Goal: Transaction & Acquisition: Purchase product/service

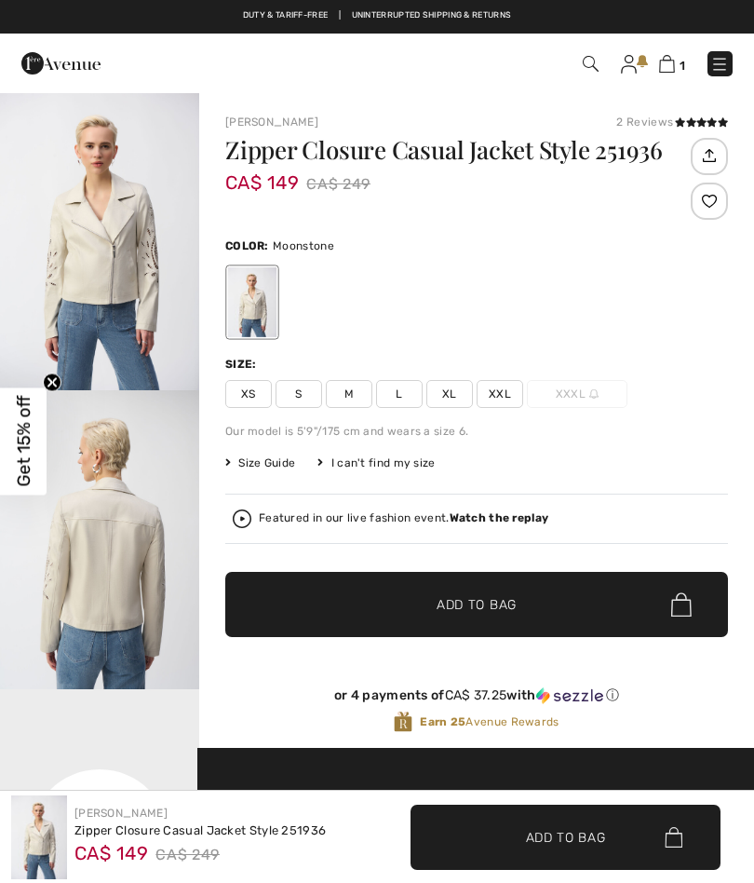
click at [500, 393] on span "XXL" at bounding box center [500, 394] width 47 height 28
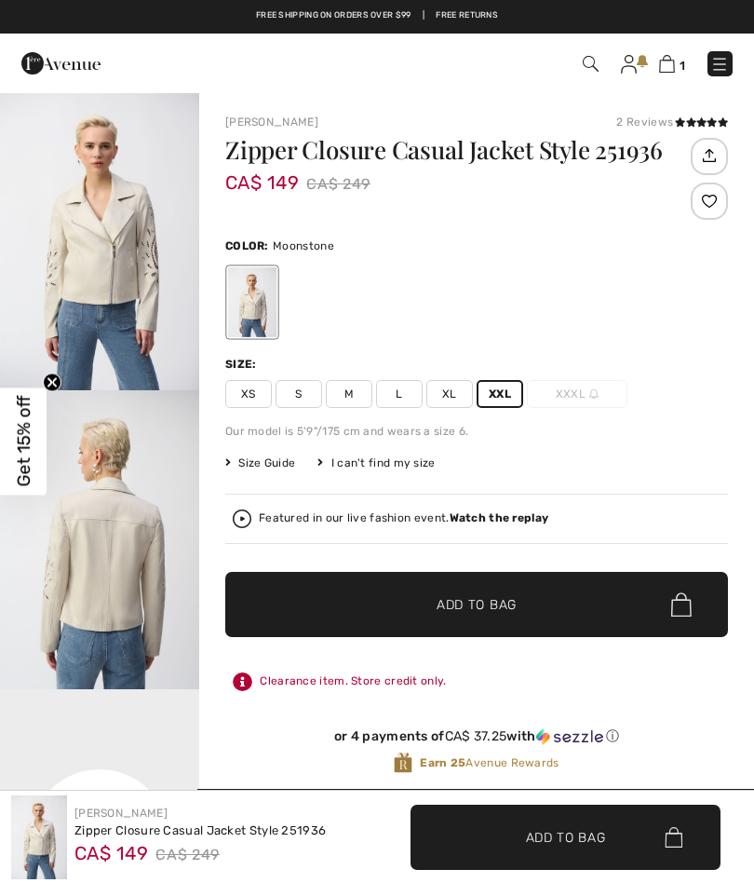
click at [449, 596] on span "Add to Bag" at bounding box center [477, 605] width 80 height 20
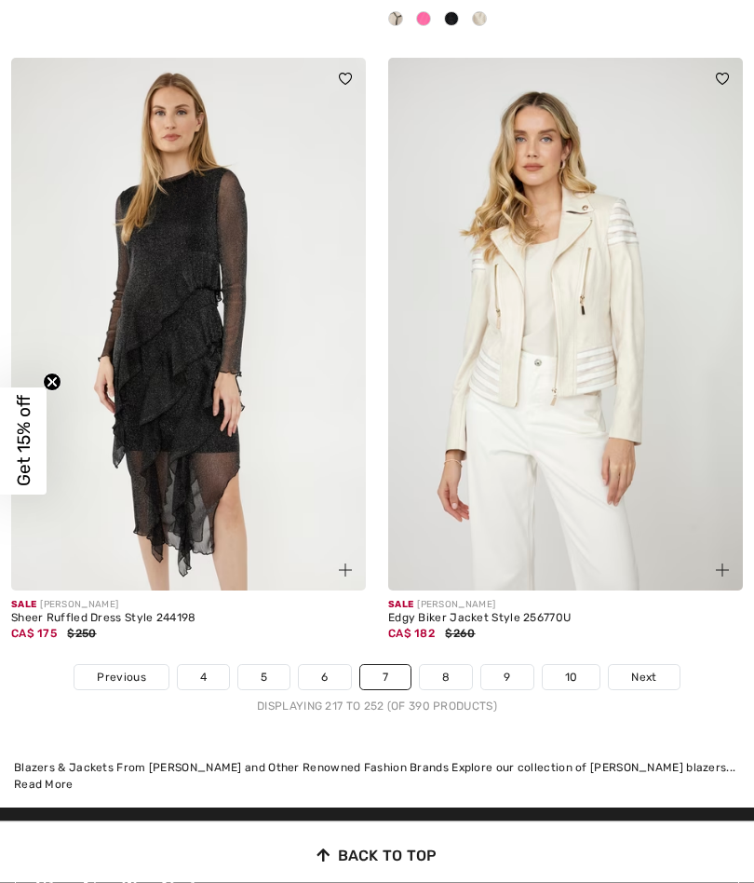
scroll to position [11306, 0]
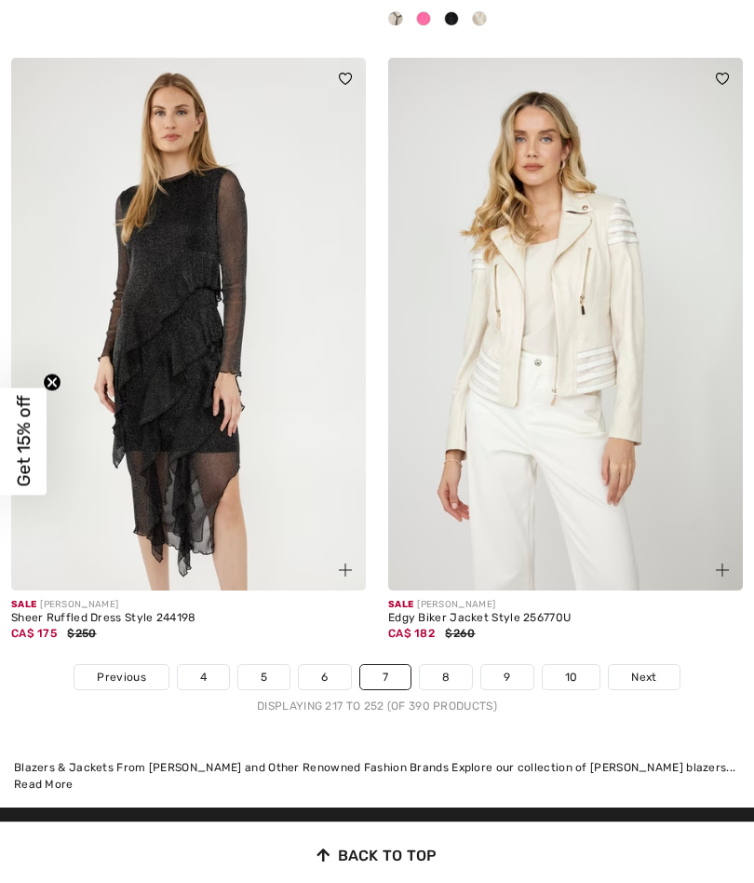
click at [577, 368] on img at bounding box center [565, 324] width 355 height 532
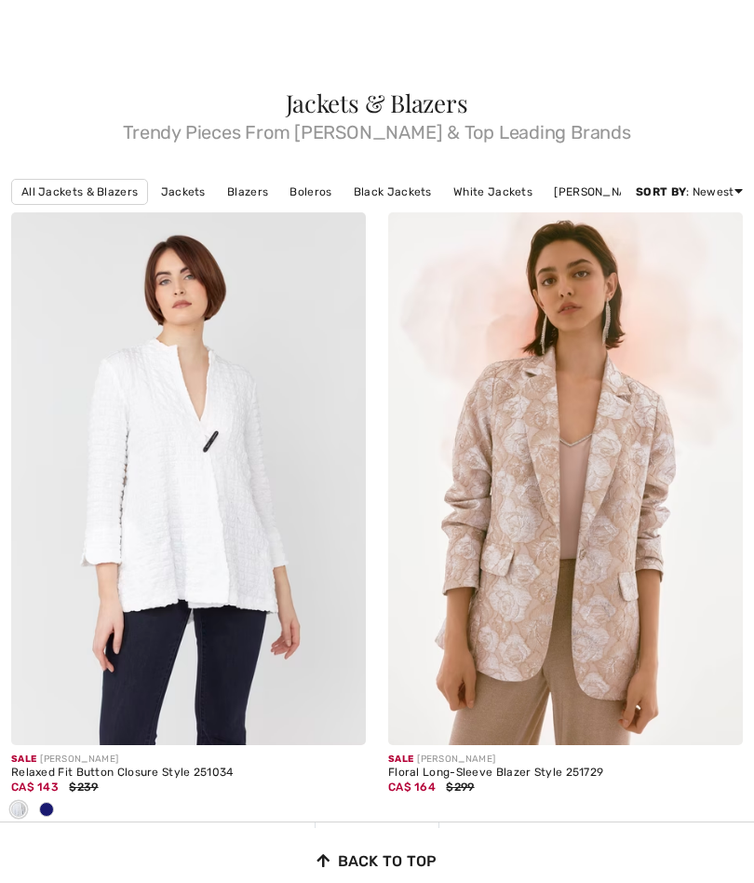
checkbox input "true"
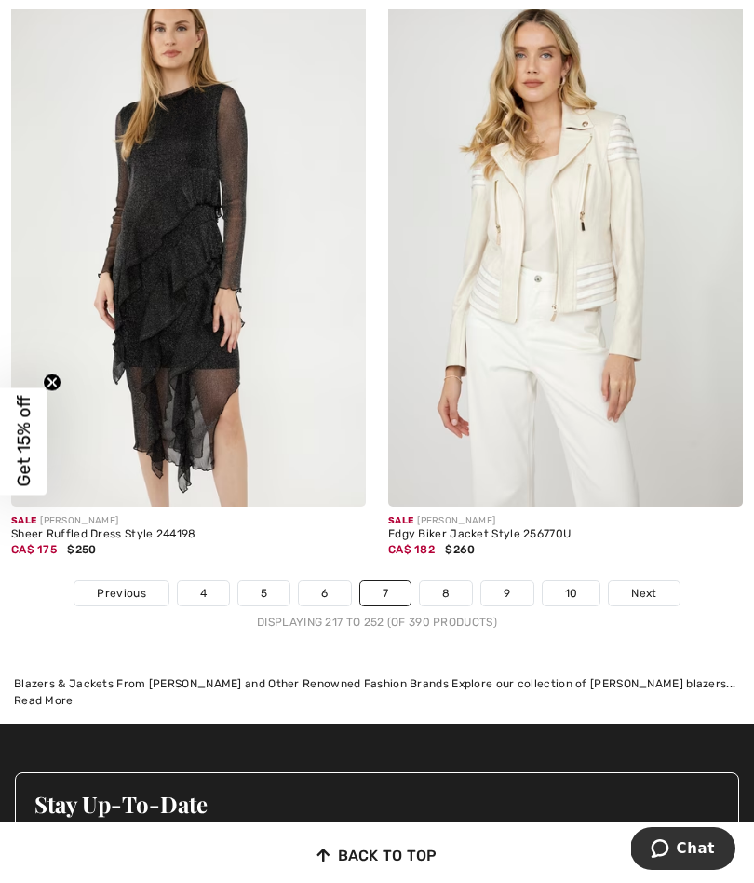
click at [446, 581] on link "8" at bounding box center [446, 593] width 52 height 24
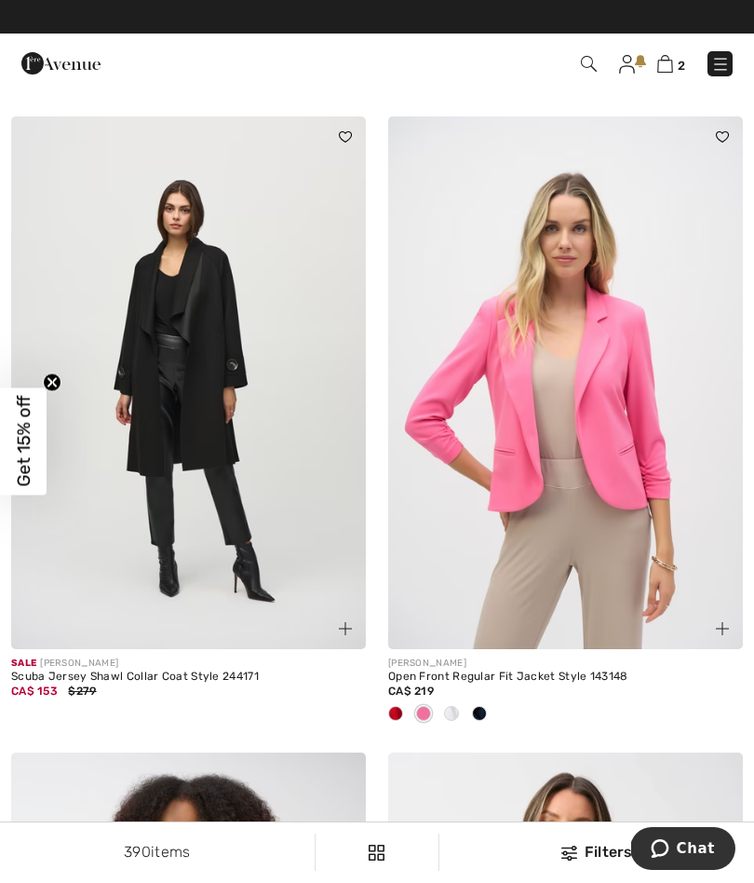
scroll to position [2581, 0]
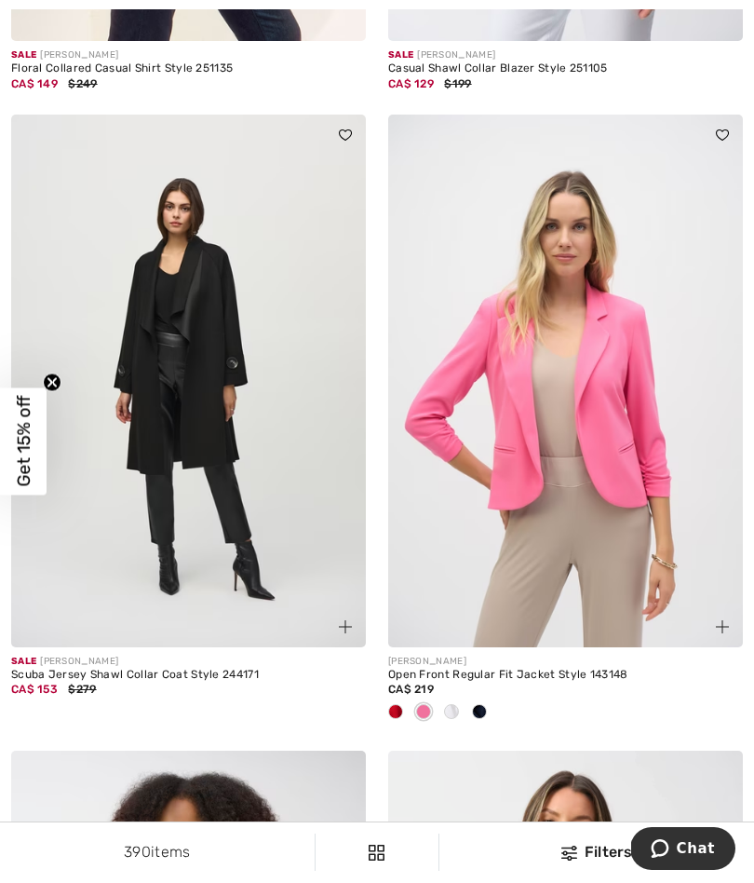
click at [176, 378] on img at bounding box center [188, 381] width 355 height 532
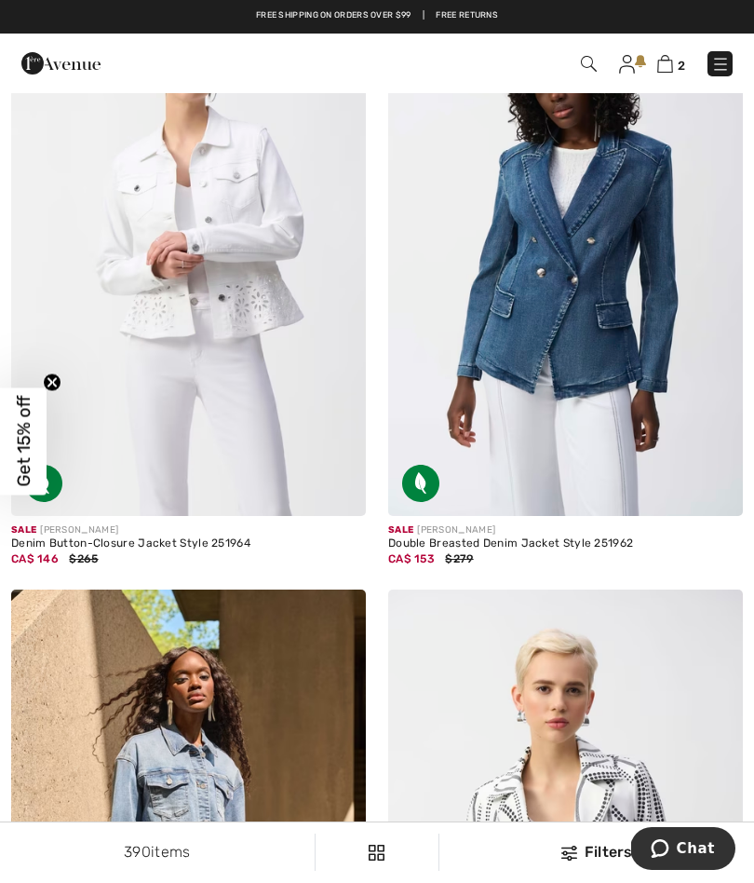
scroll to position [4440, 0]
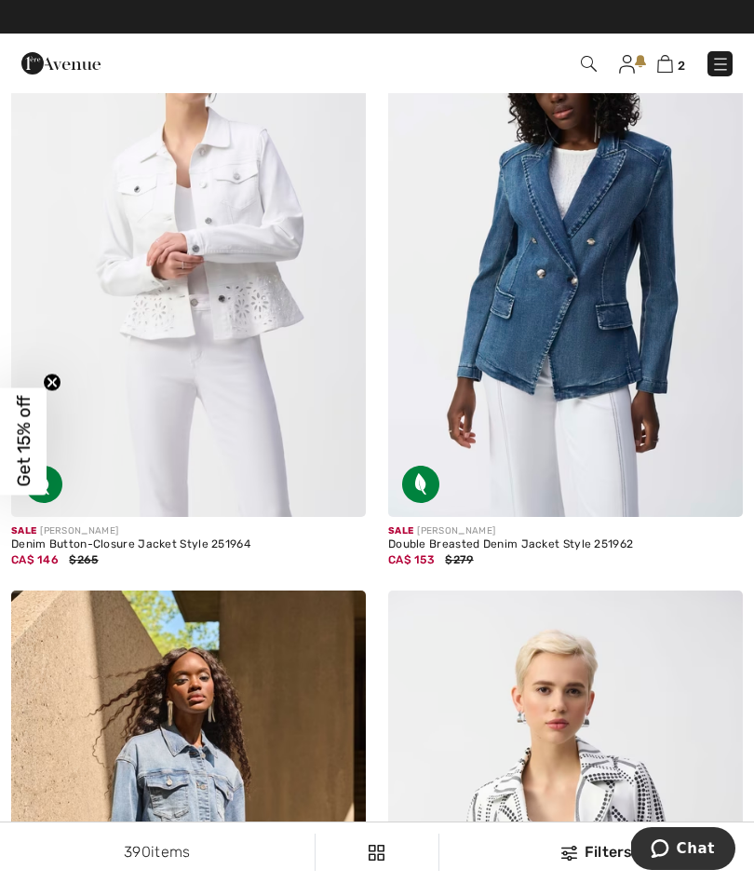
click at [217, 276] on img at bounding box center [188, 251] width 355 height 532
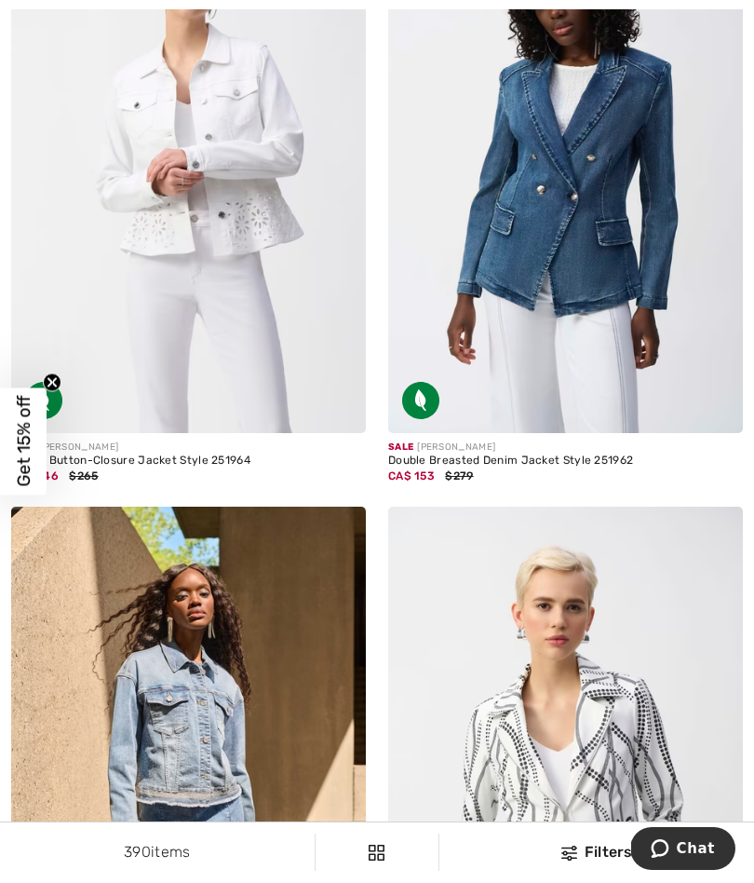
click at [581, 159] on img at bounding box center [565, 167] width 355 height 532
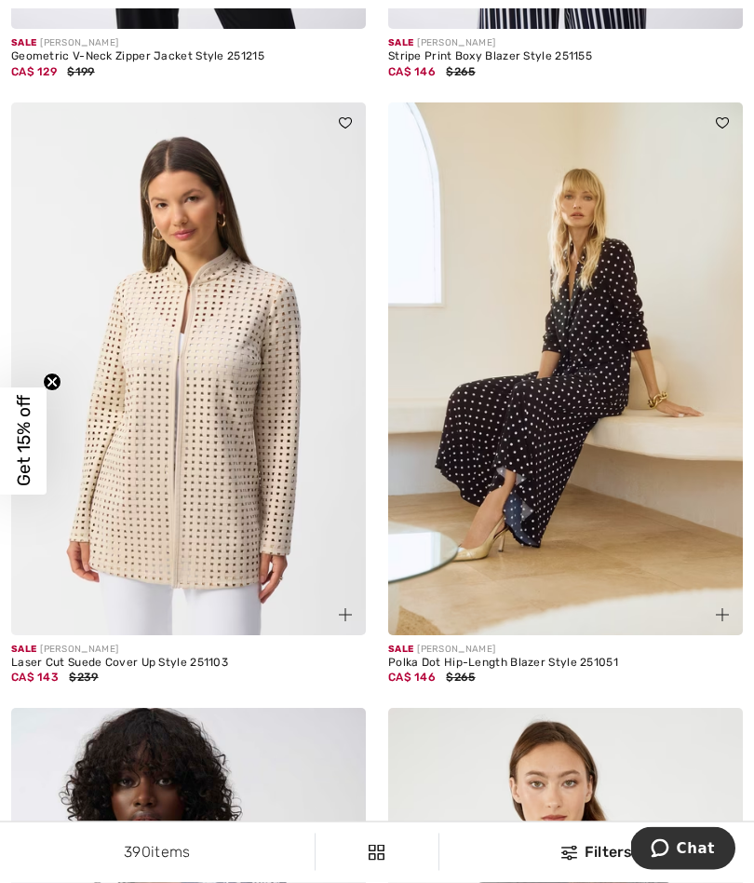
scroll to position [6774, 0]
click at [197, 371] on img at bounding box center [188, 368] width 355 height 532
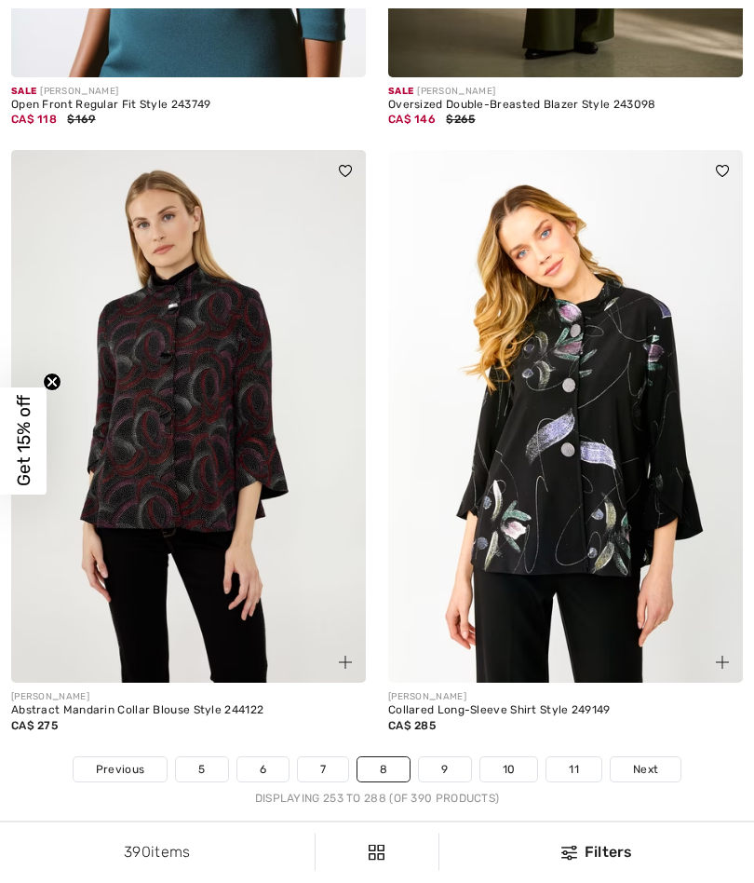
scroll to position [11123, 0]
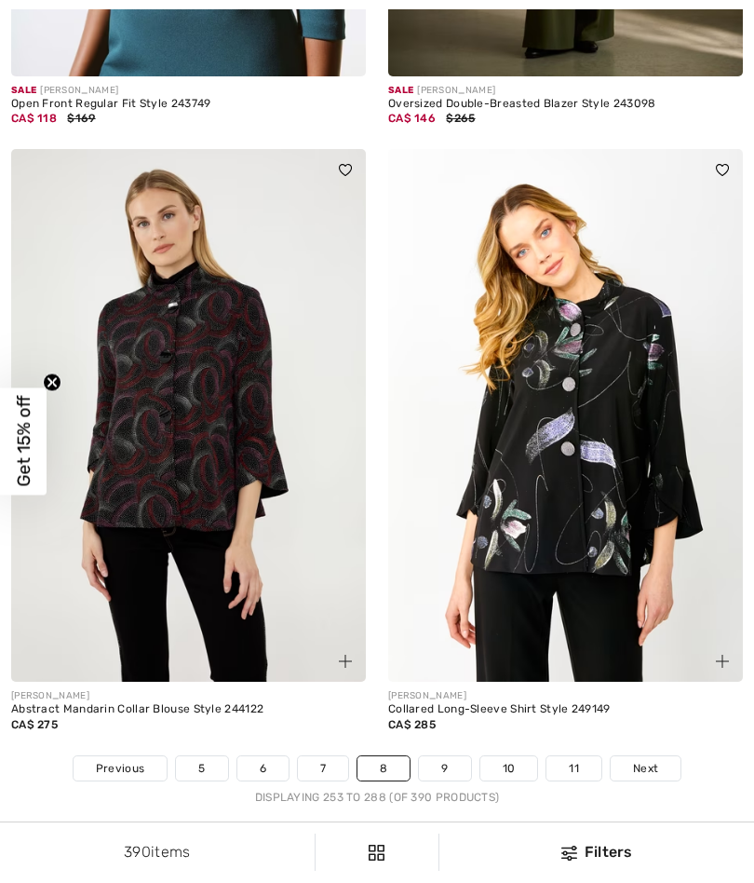
click at [442, 761] on link "9" at bounding box center [444, 768] width 51 height 24
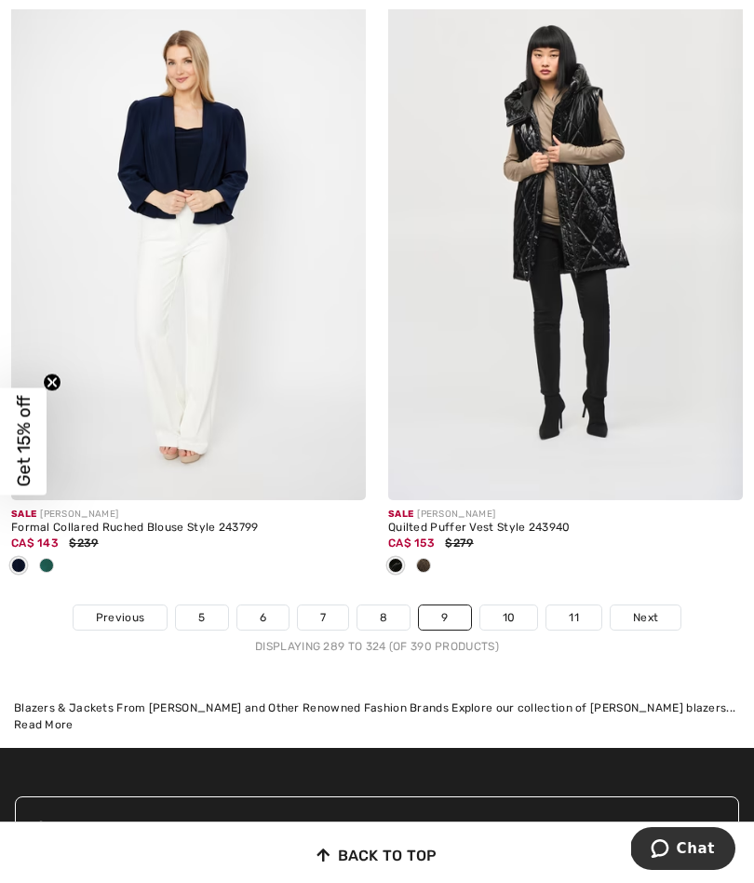
scroll to position [11208, 0]
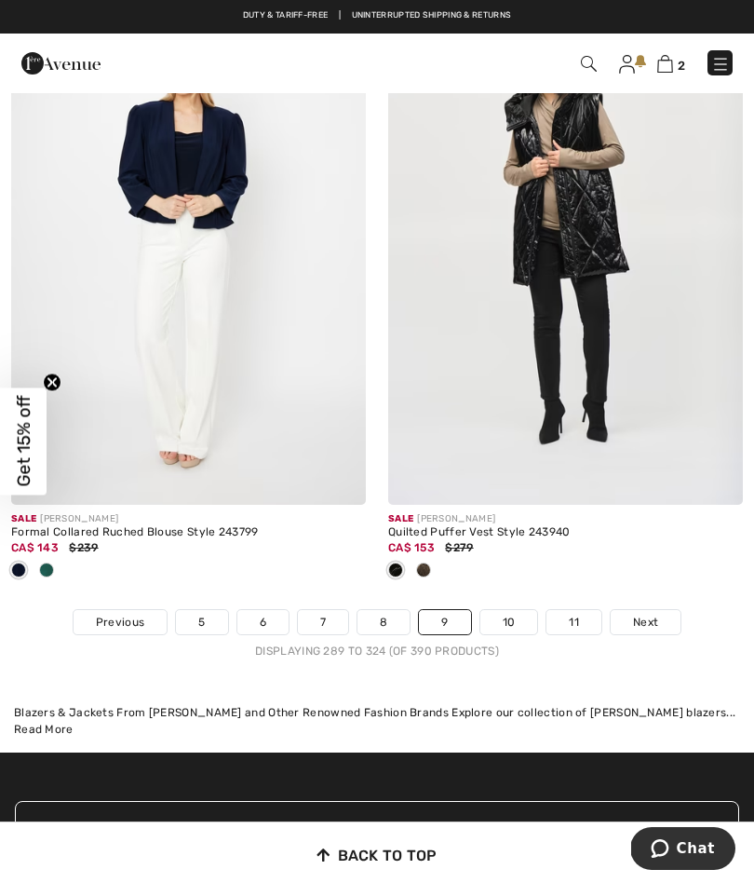
click at [522, 610] on link "10" at bounding box center [509, 622] width 58 height 24
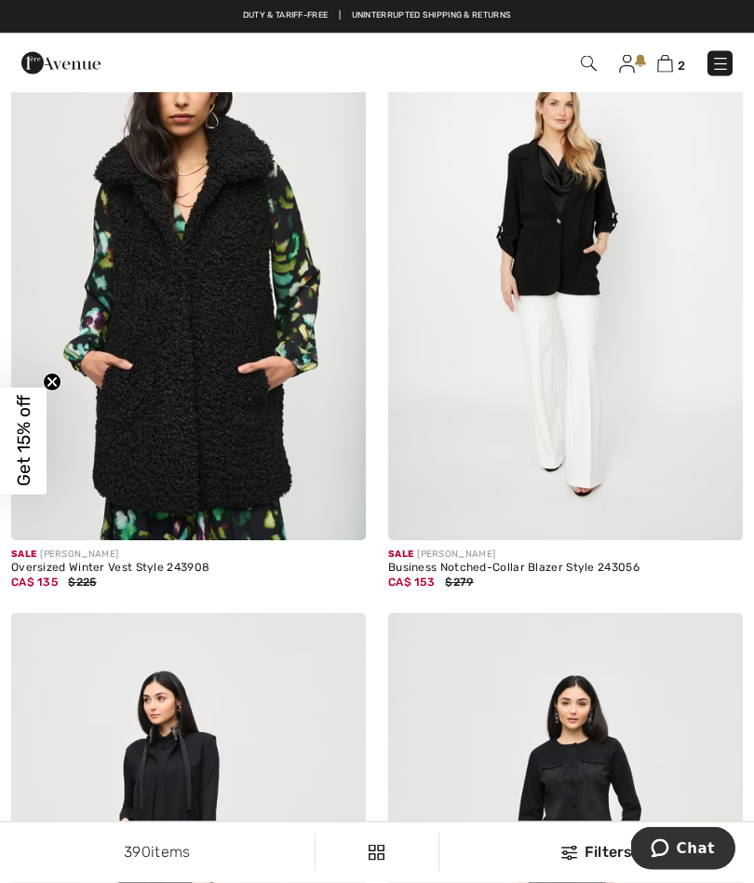
scroll to position [211, 0]
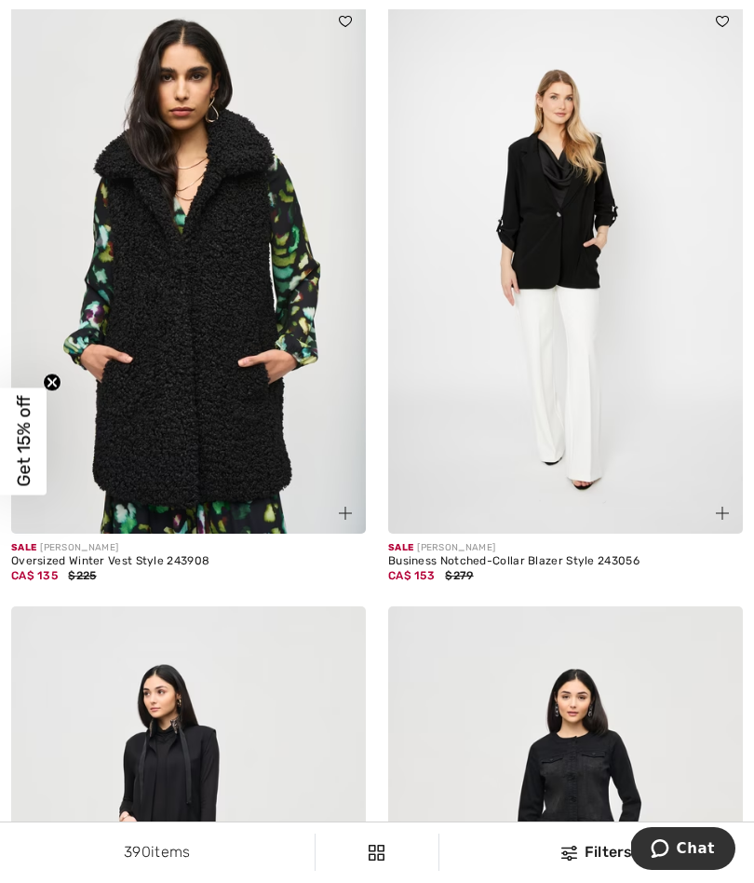
click at [198, 340] on img at bounding box center [188, 267] width 355 height 532
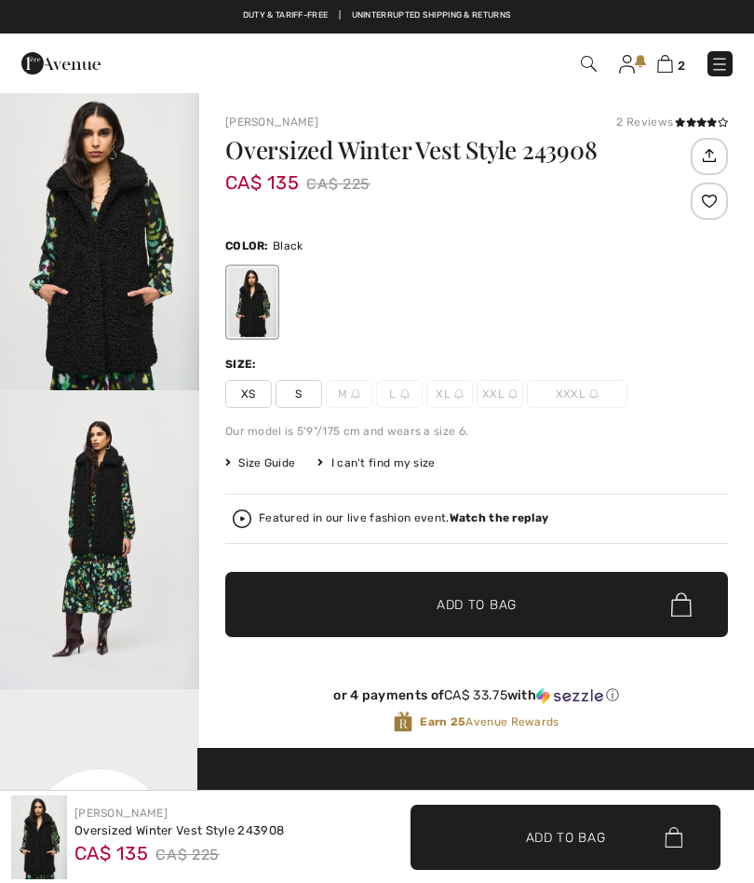
checkbox input "true"
